Goal: Task Accomplishment & Management: Complete application form

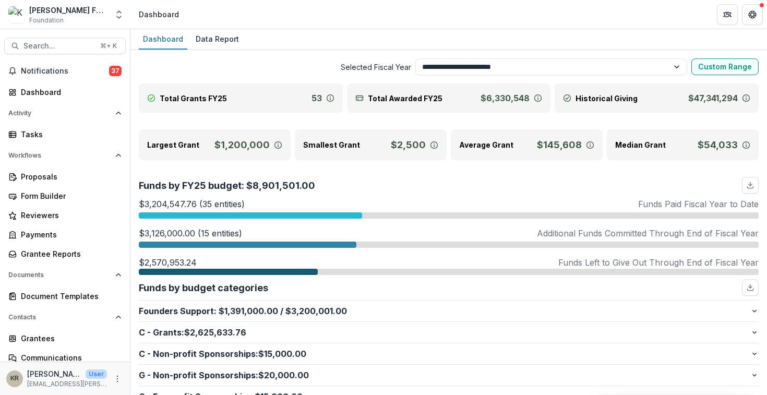
select select "**********"
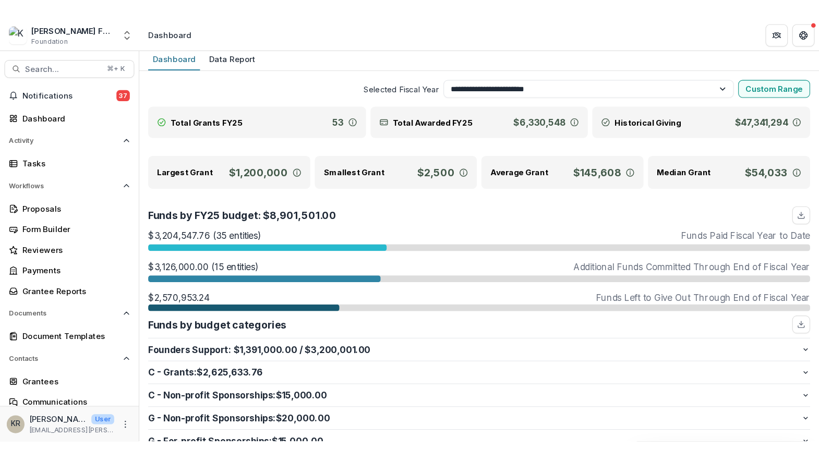
scroll to position [2, 0]
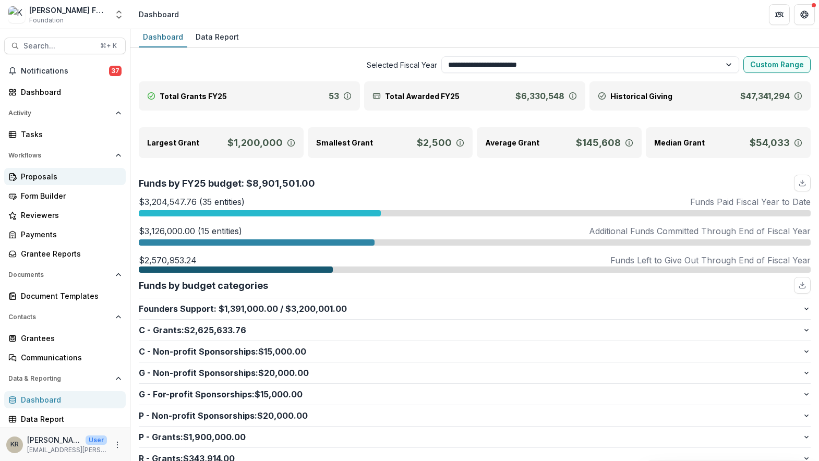
click at [72, 176] on div "Proposals" at bounding box center [69, 176] width 96 height 11
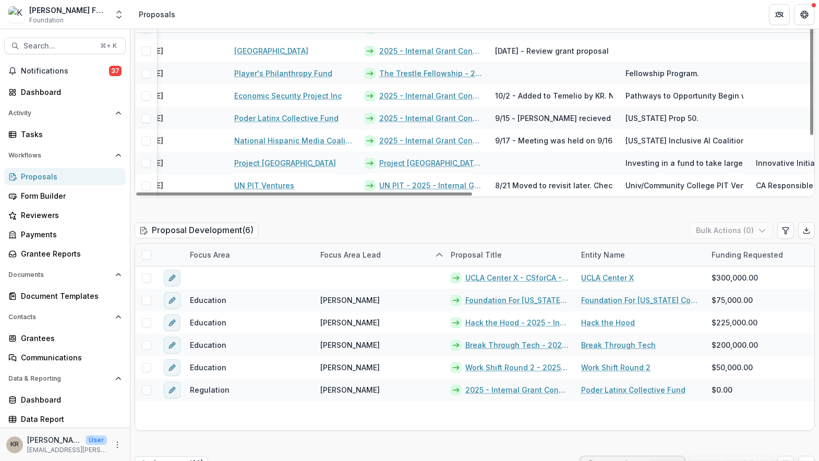
scroll to position [83, 219]
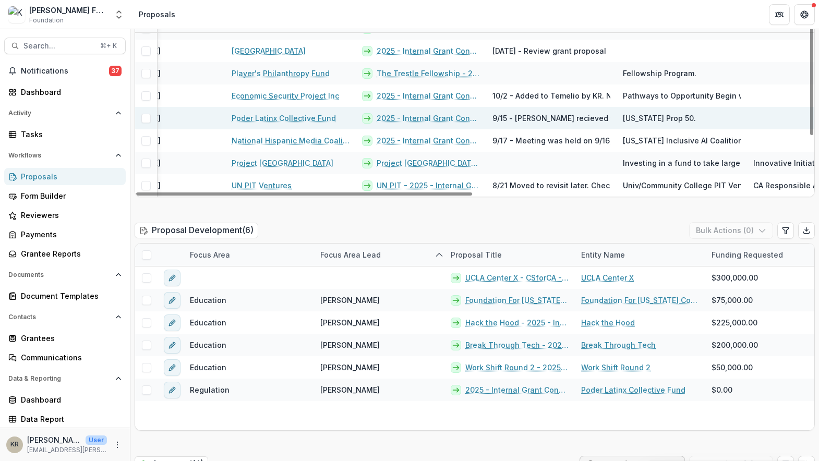
click at [300, 117] on link "Poder Latinx Collective Fund" at bounding box center [284, 118] width 104 height 11
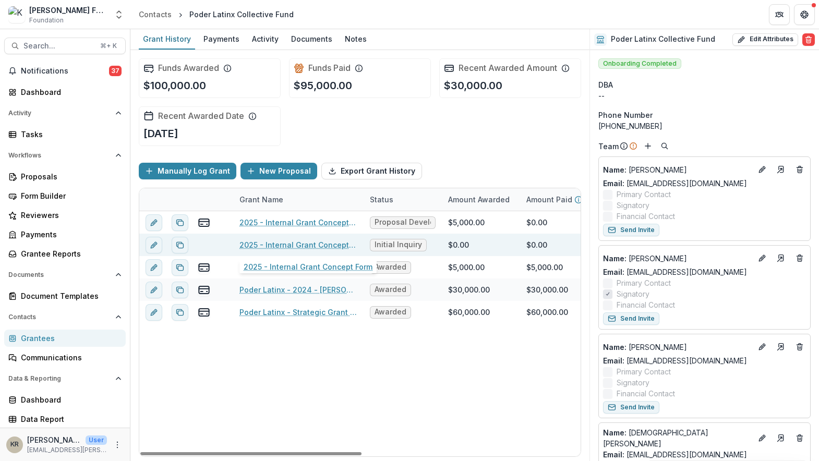
click at [319, 243] on link "2025 - Internal Grant Concept Form" at bounding box center [298, 244] width 118 height 11
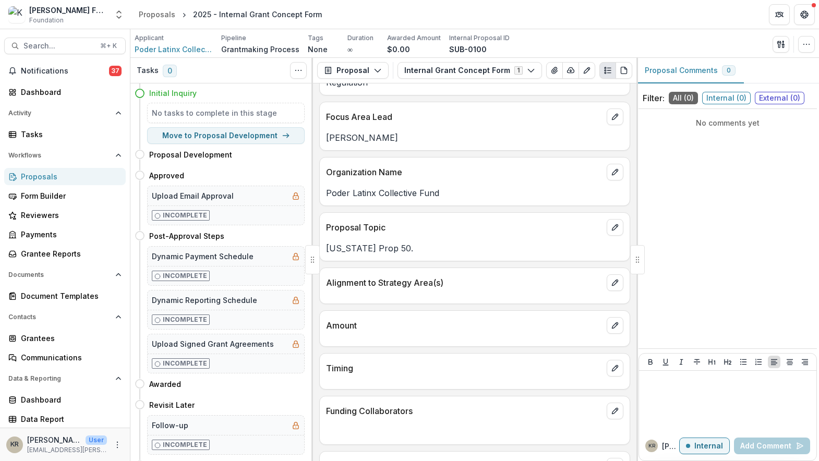
scroll to position [125, 0]
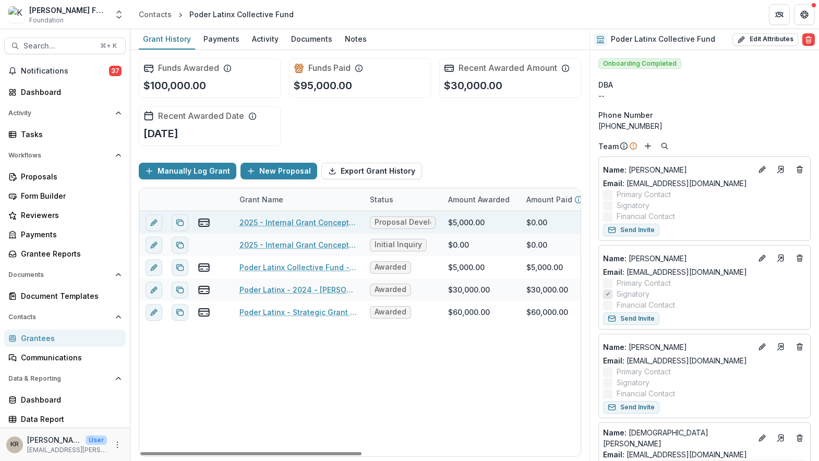
click at [272, 222] on link "2025 - Internal Grant Concept Form" at bounding box center [298, 222] width 118 height 11
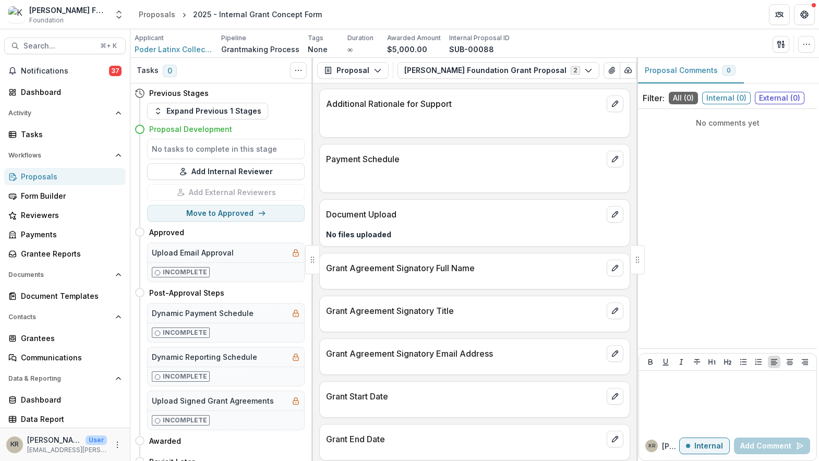
scroll to position [598, 0]
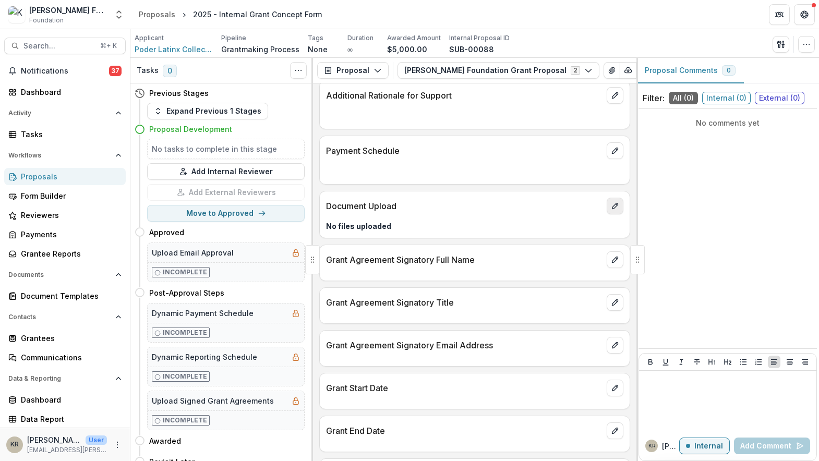
click at [614, 209] on icon "edit" at bounding box center [615, 206] width 8 height 8
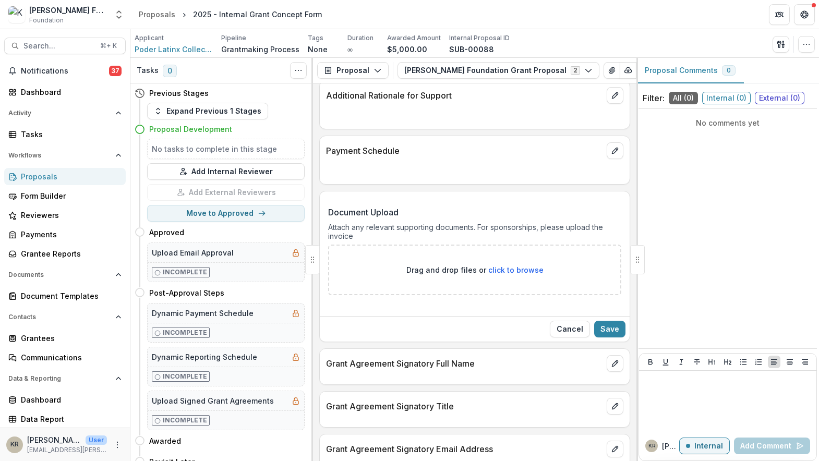
click at [534, 275] on p "Drag and drop files or click to browse" at bounding box center [474, 269] width 137 height 11
type input "**********"
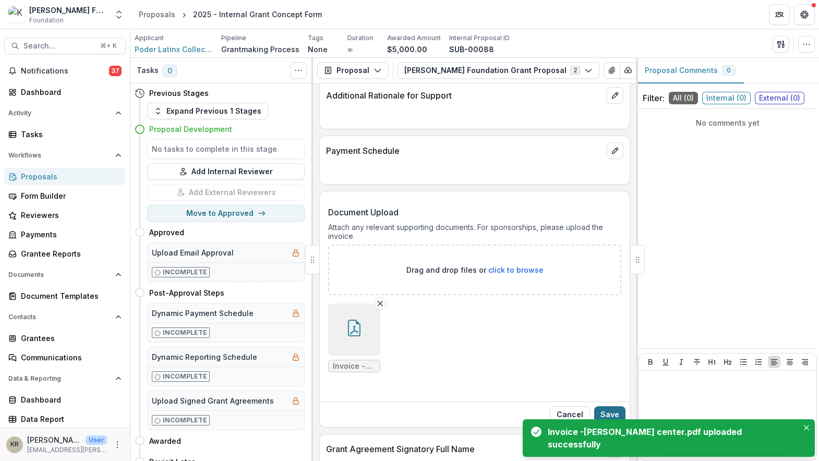
click at [613, 394] on button "Save" at bounding box center [609, 414] width 31 height 17
